Goal: Information Seeking & Learning: Check status

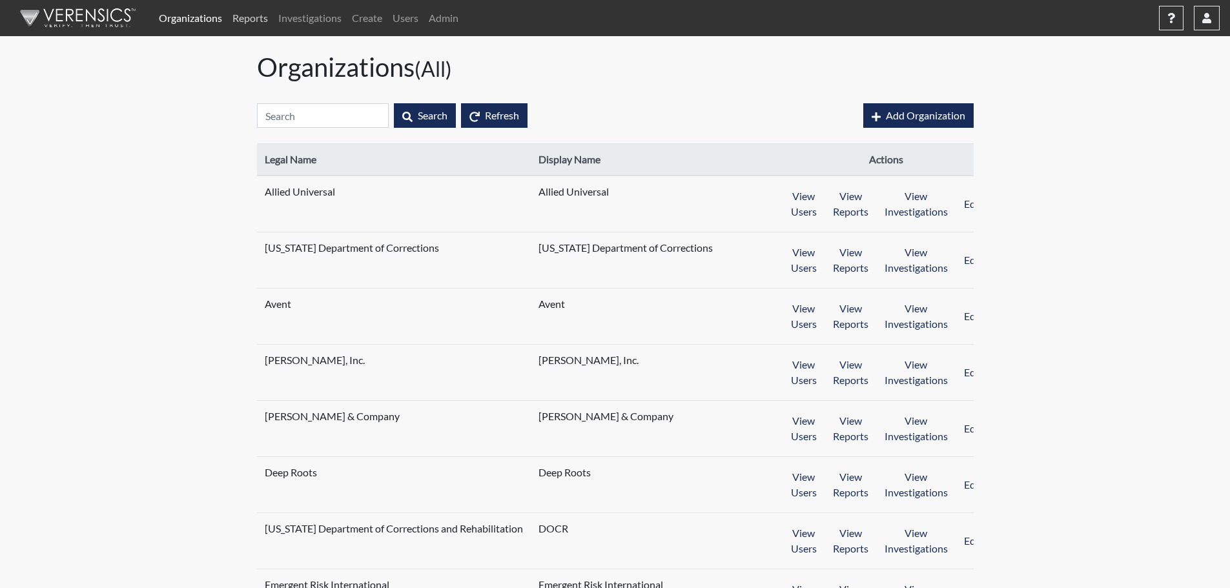
click at [260, 12] on link "Reports" at bounding box center [250, 18] width 46 height 26
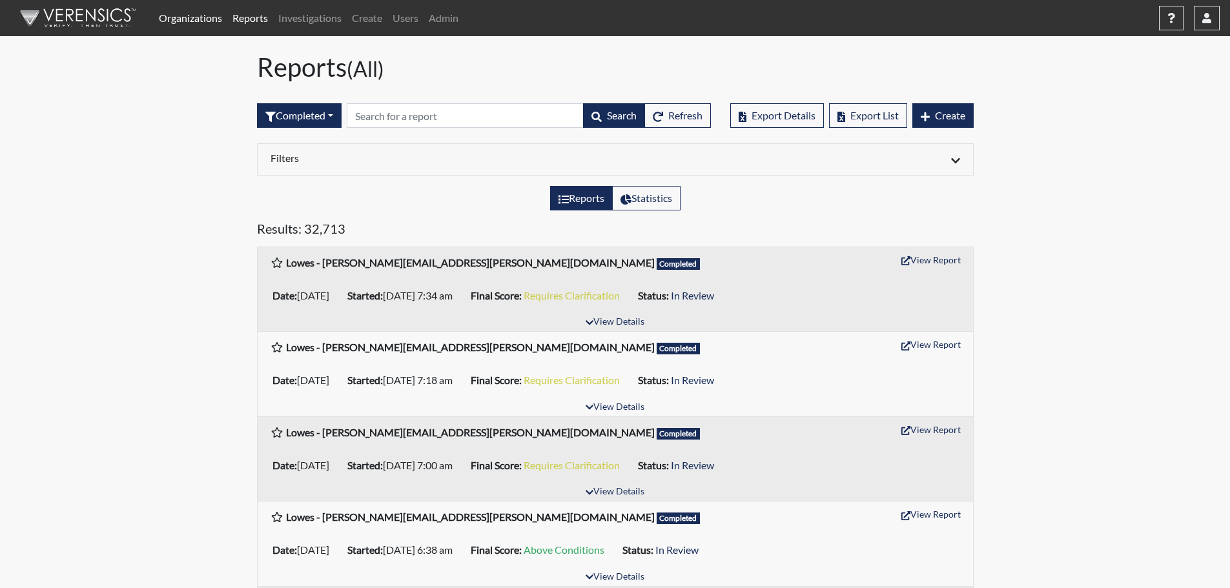
click at [182, 16] on link "Organizations" at bounding box center [191, 18] width 74 height 26
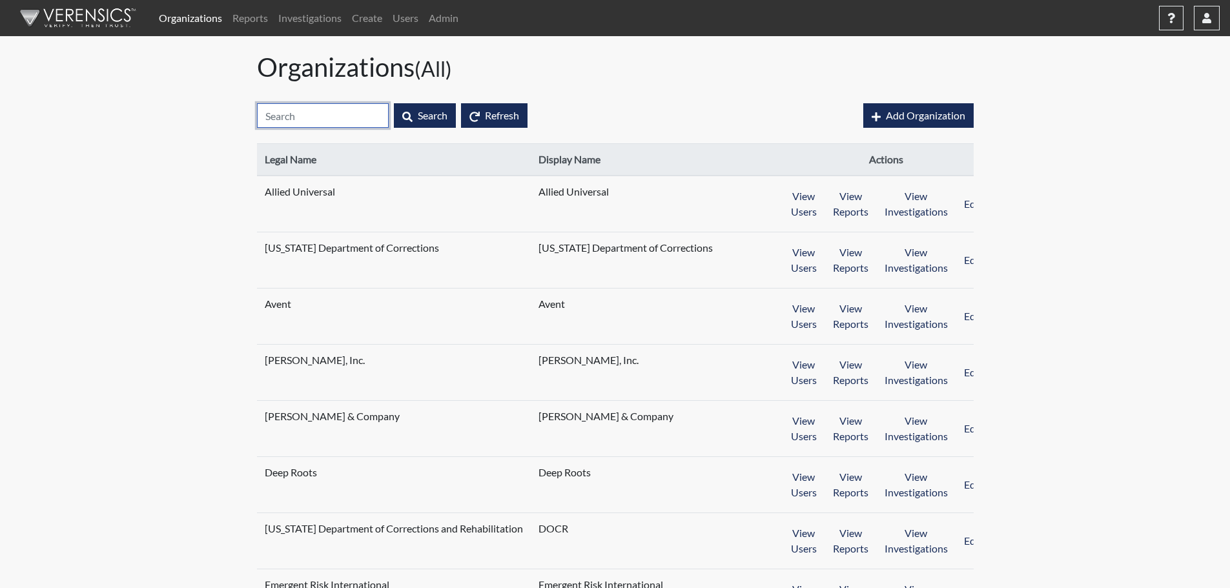
click at [294, 111] on input "text" at bounding box center [323, 115] width 132 height 25
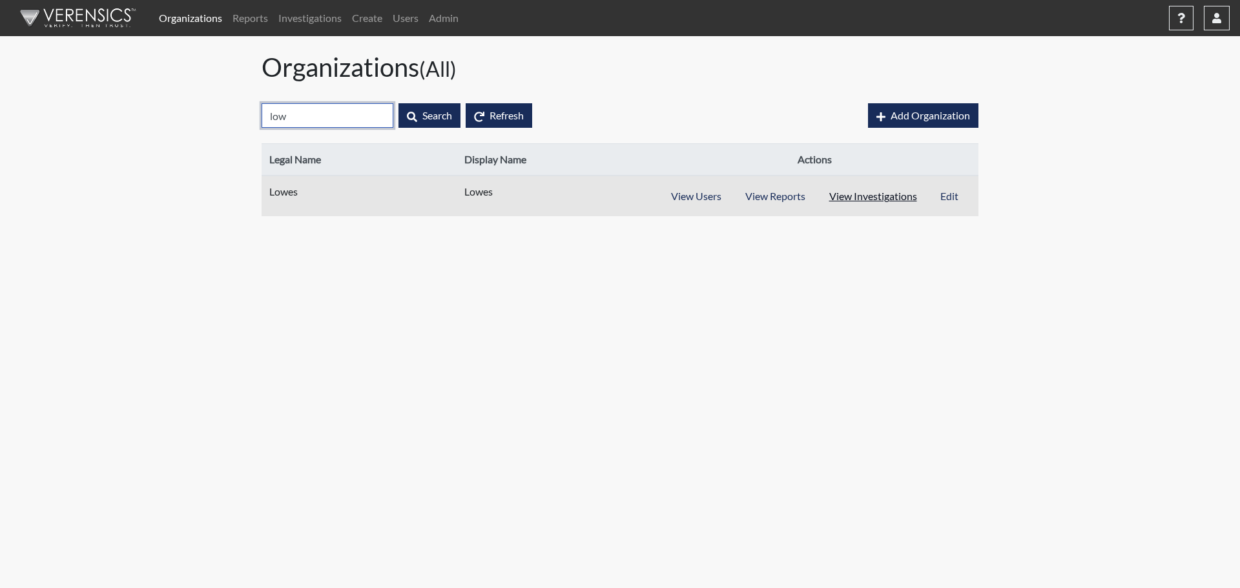
type input "low"
click at [879, 189] on button "View Investigations" at bounding box center [873, 196] width 112 height 25
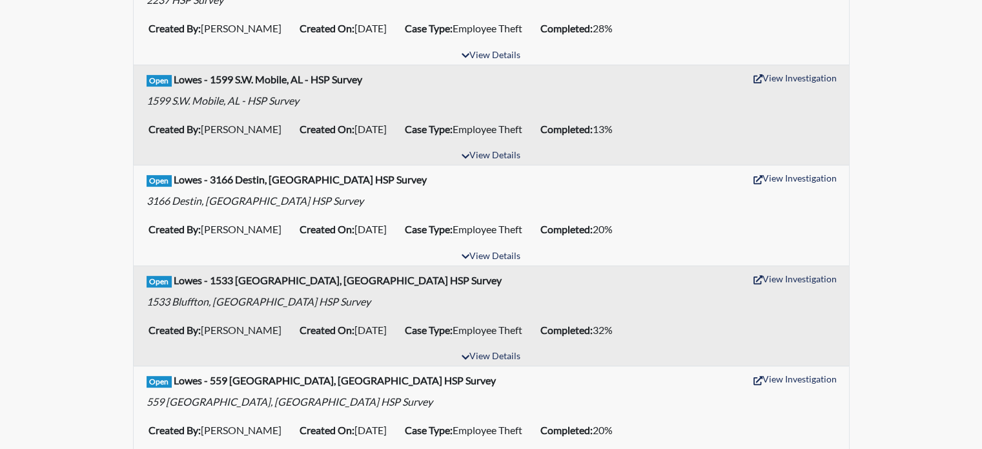
scroll to position [581, 0]
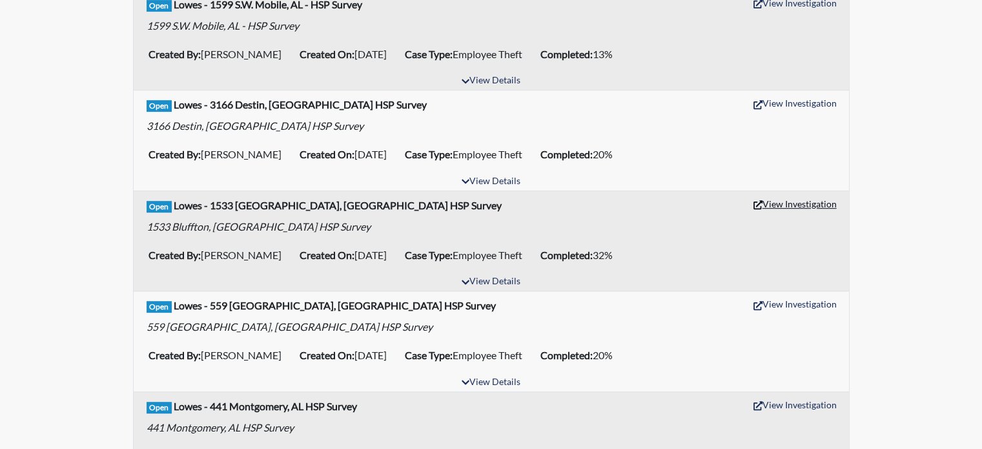
click at [761, 201] on button "View Investigation" at bounding box center [795, 204] width 95 height 20
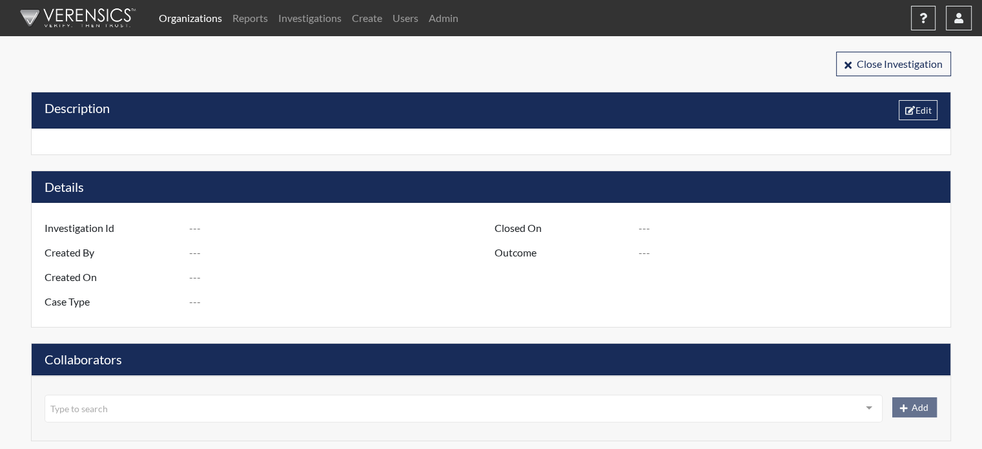
type input "R3 D837 S1533 [GEOGRAPHIC_DATA], [GEOGRAPHIC_DATA] - HSP Survey"
type input "[PERSON_NAME]"
type input "[DATE]"
type input "Employee Theft"
type input "[GEOGRAPHIC_DATA]"
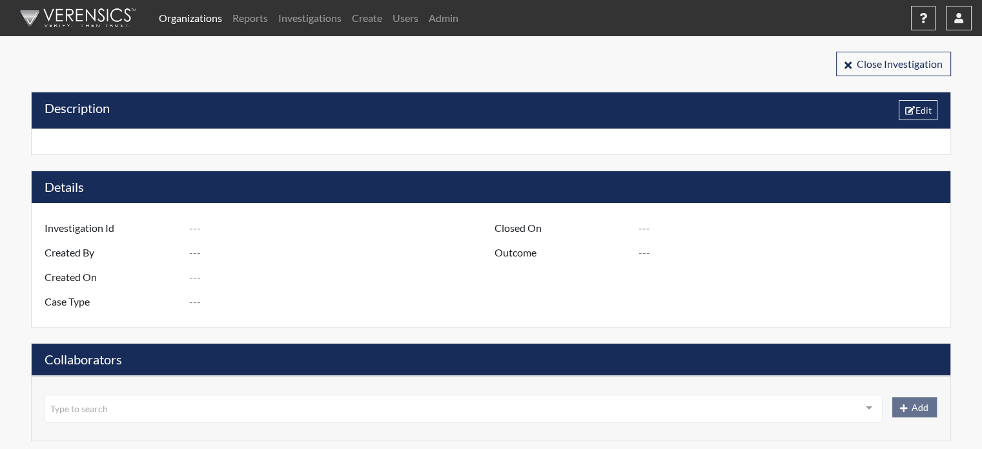
type input "[US_STATE]"
type input "1533 BLUFFTON SC"
type input "837"
type input "3"
type input "South"
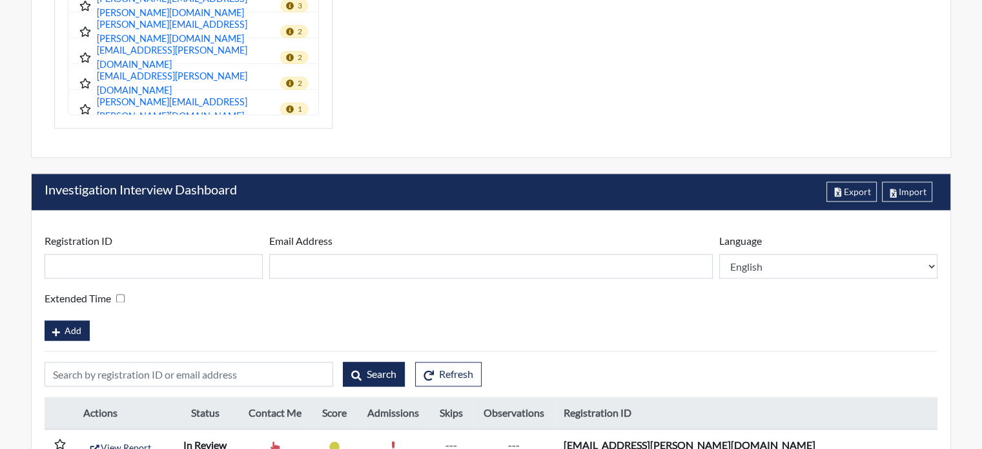
scroll to position [1743, 0]
